Goal: Task Accomplishment & Management: Manage account settings

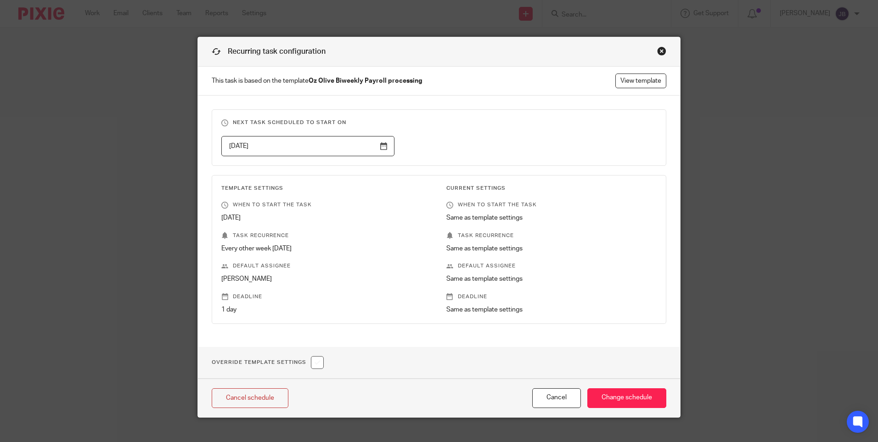
click at [660, 50] on div "Close this dialog window" at bounding box center [661, 50] width 9 height 9
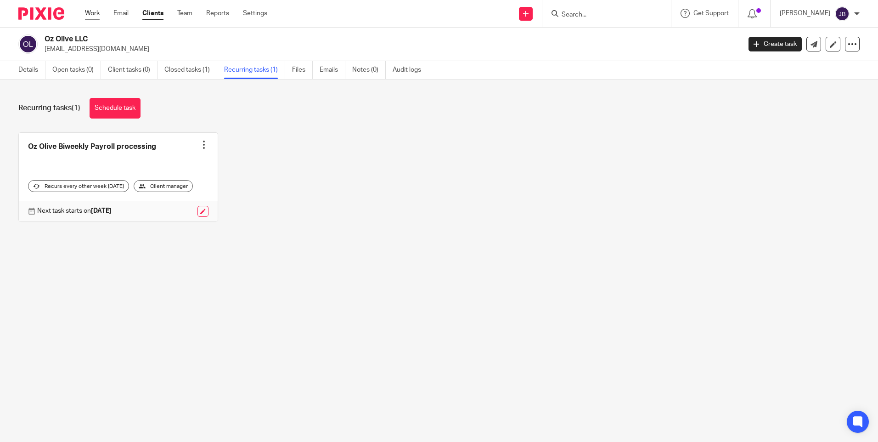
click at [96, 16] on link "Work" at bounding box center [92, 13] width 15 height 9
